Goal: Navigation & Orientation: Find specific page/section

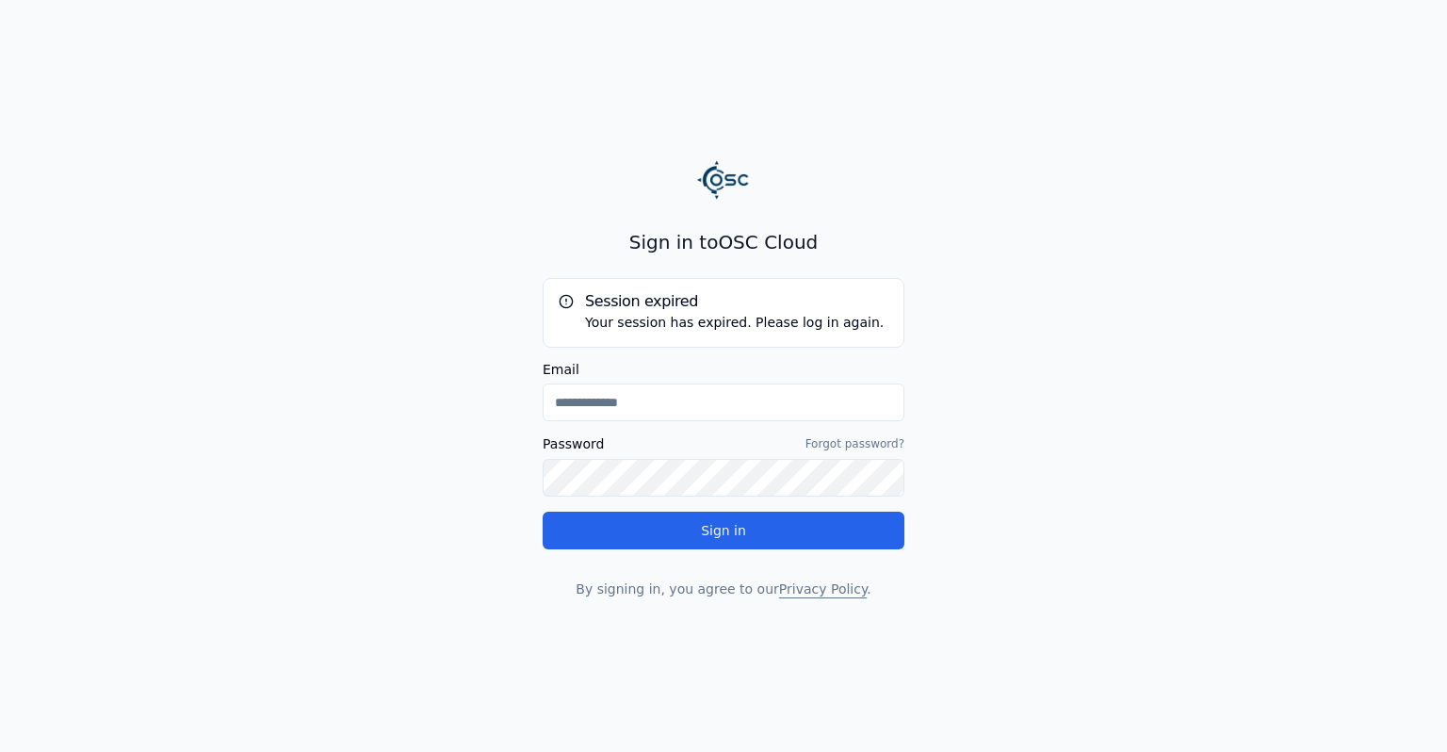
click at [763, 412] on input "Email" at bounding box center [724, 402] width 362 height 38
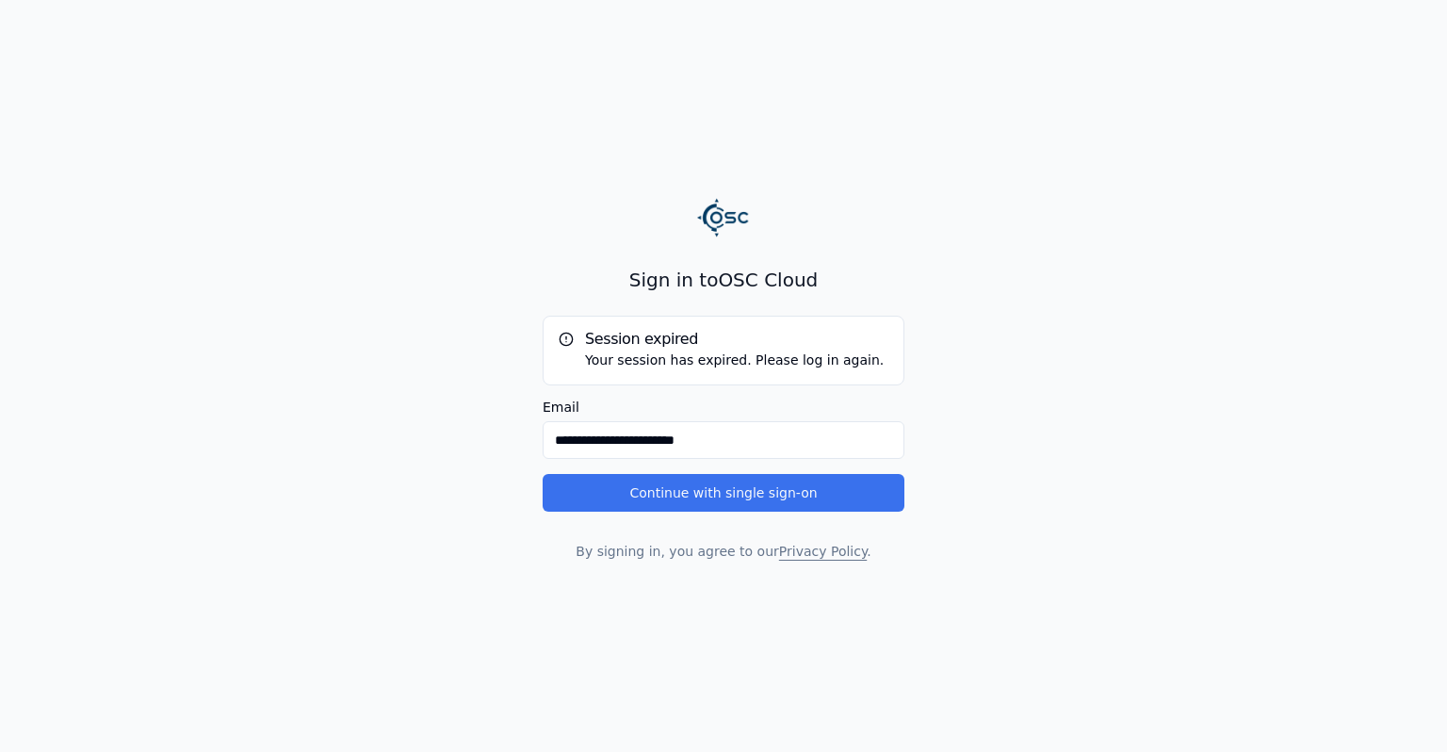
type input "**********"
click at [734, 503] on button "Continue with single sign-on" at bounding box center [724, 493] width 362 height 38
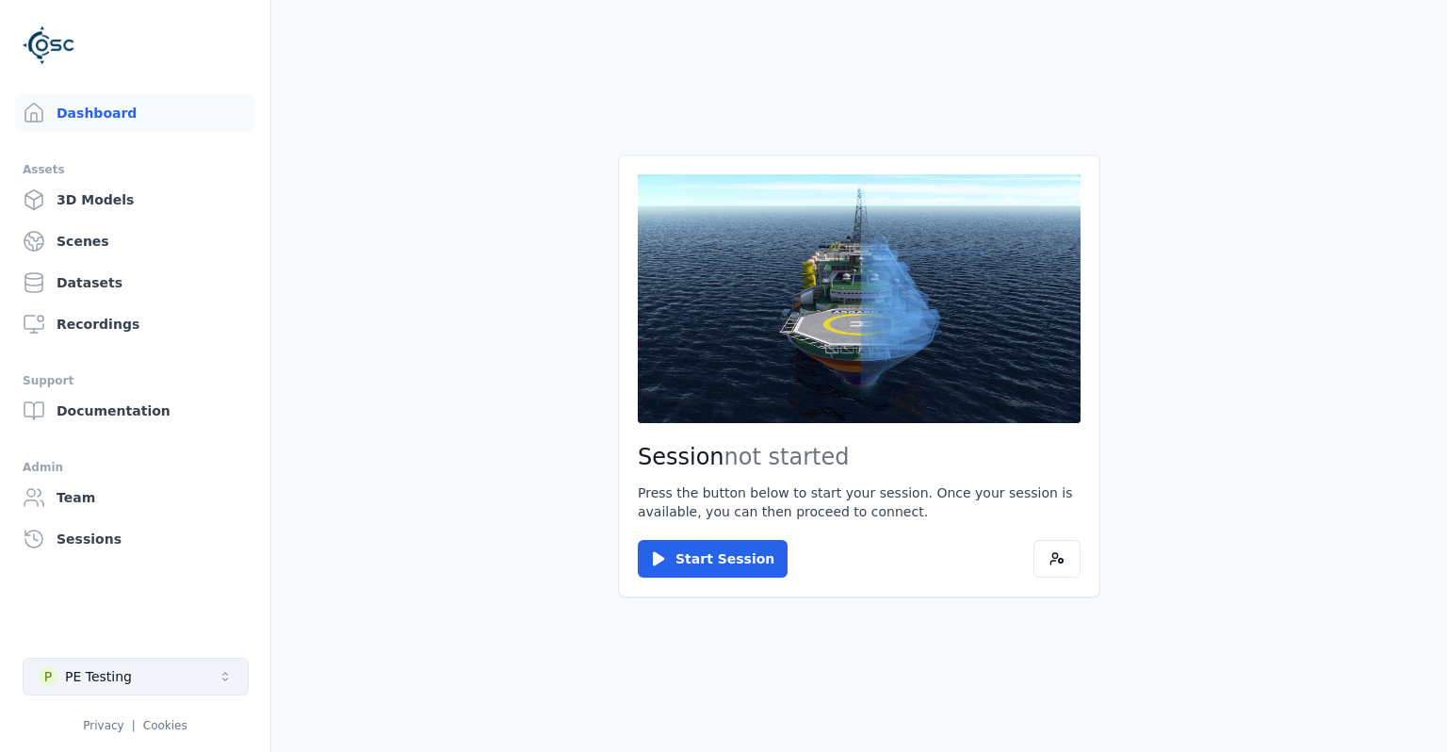
click at [235, 673] on button "P PE Testing" at bounding box center [136, 677] width 226 height 38
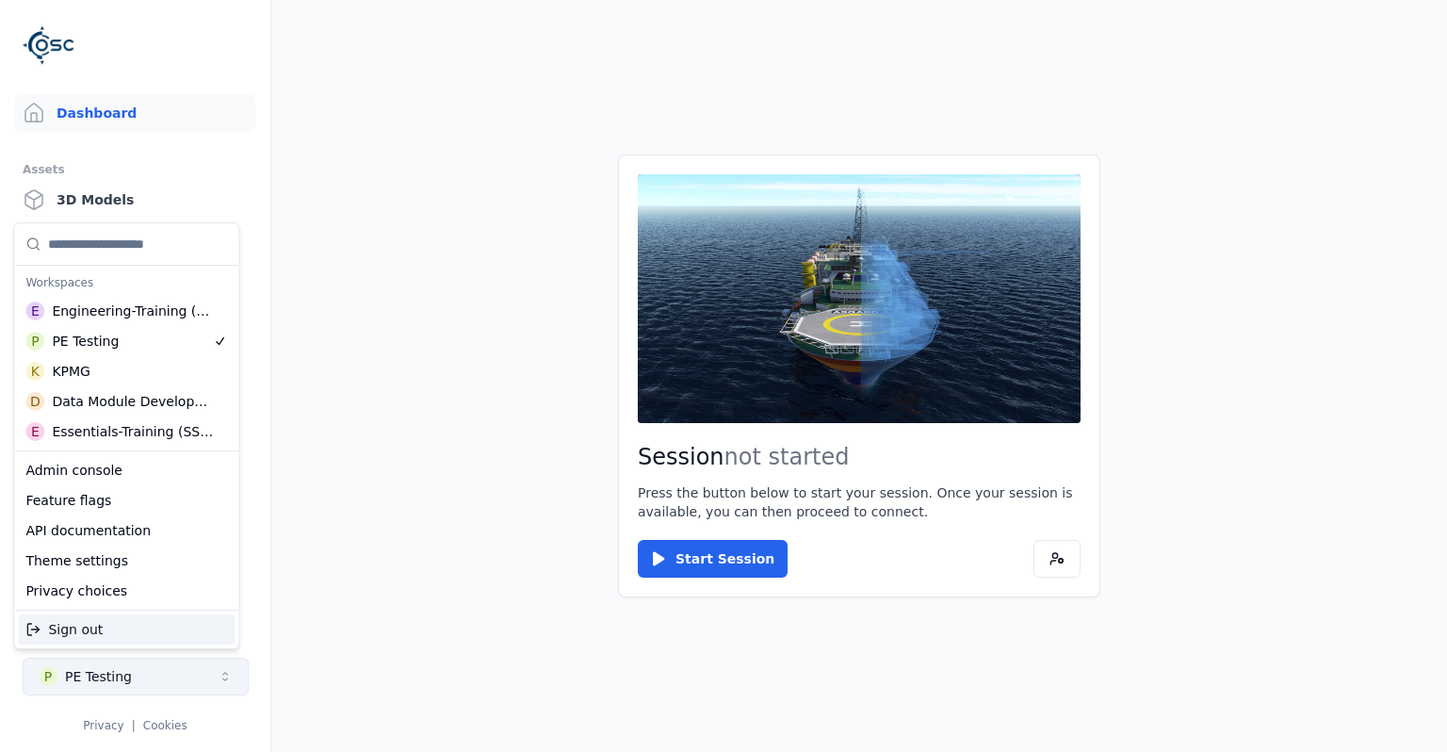
click at [235, 673] on html "Support Dashboard Assets 3D Models Scenes Datasets Recordings Support Documenta…" at bounding box center [723, 376] width 1447 height 752
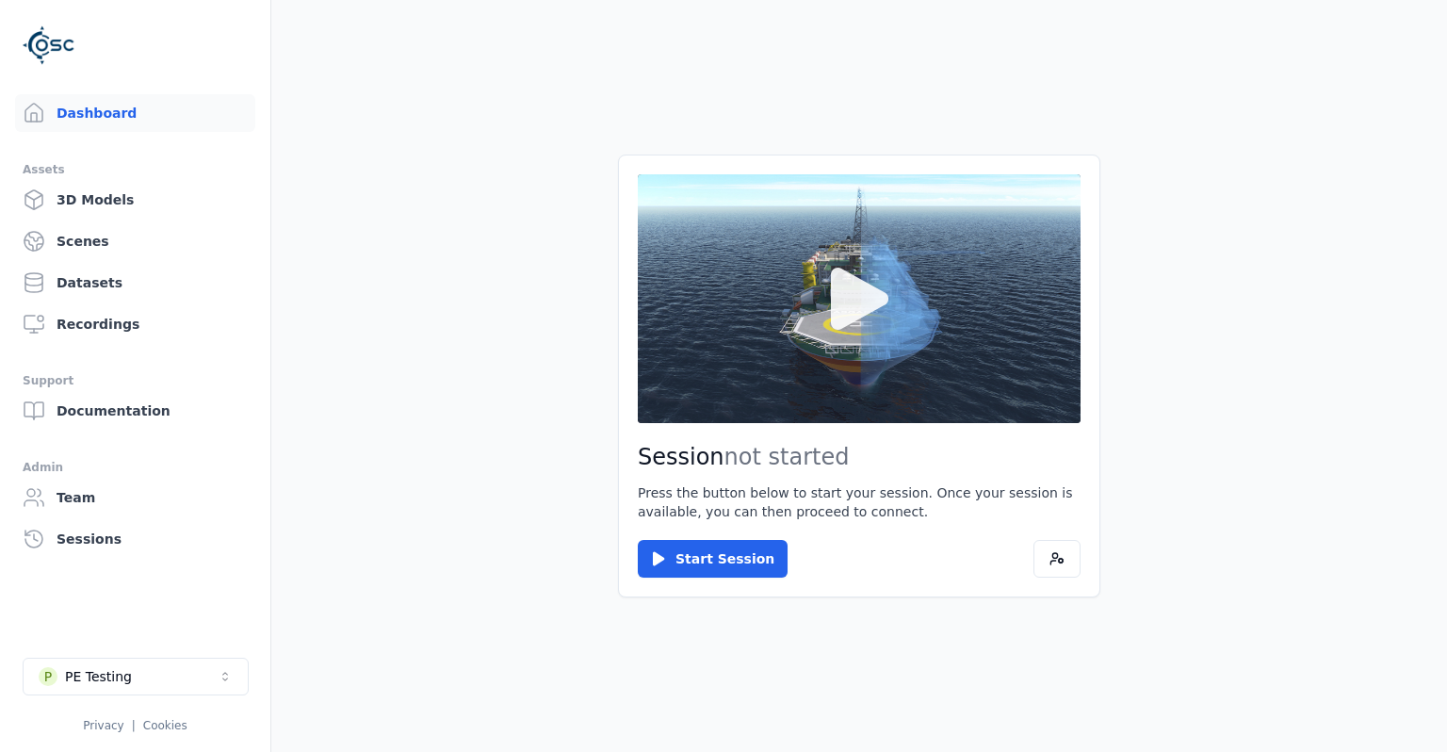
click at [716, 376] on button at bounding box center [859, 298] width 443 height 249
